Goal: Task Accomplishment & Management: Use online tool/utility

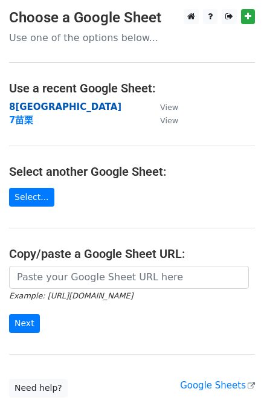
click at [30, 108] on strong "8[GEOGRAPHIC_DATA]" at bounding box center [65, 106] width 112 height 11
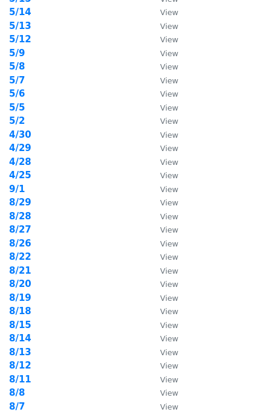
scroll to position [242, 0]
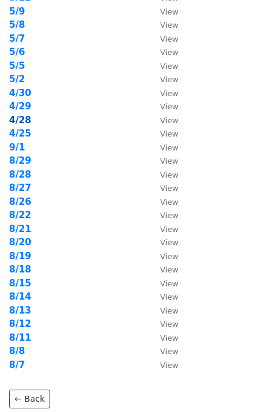
click at [23, 119] on strong "4/28" at bounding box center [20, 120] width 22 height 11
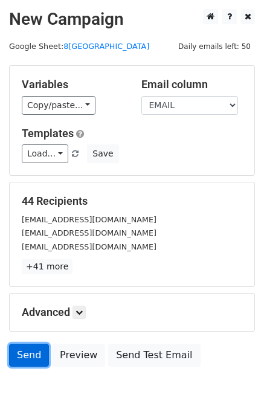
click at [32, 365] on link "Send" at bounding box center [29, 355] width 40 height 23
